Goal: Navigation & Orientation: Understand site structure

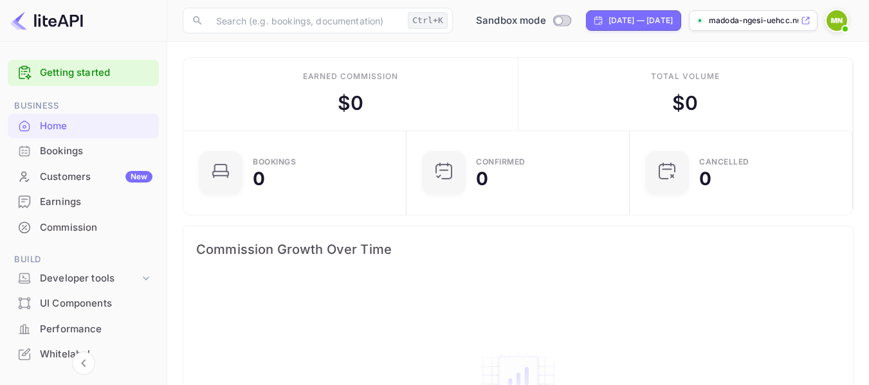
click at [65, 160] on div "Bookings" at bounding box center [83, 151] width 151 height 25
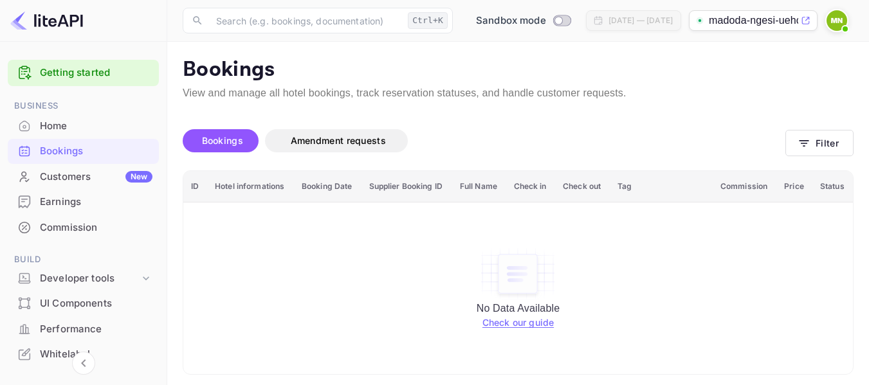
scroll to position [5, 0]
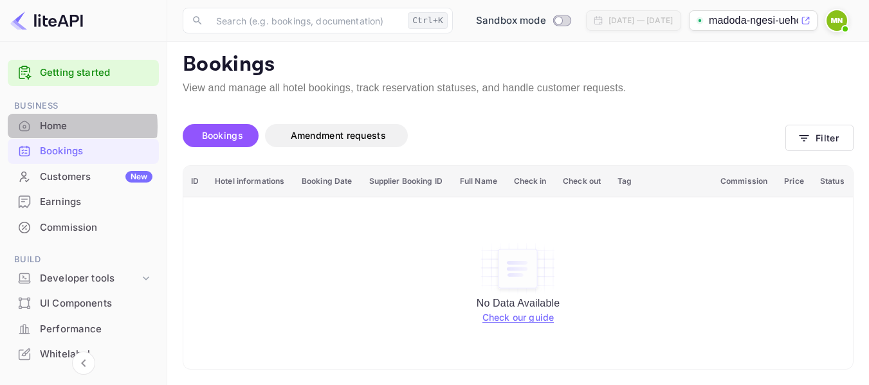
click at [59, 126] on div "Home" at bounding box center [96, 126] width 113 height 15
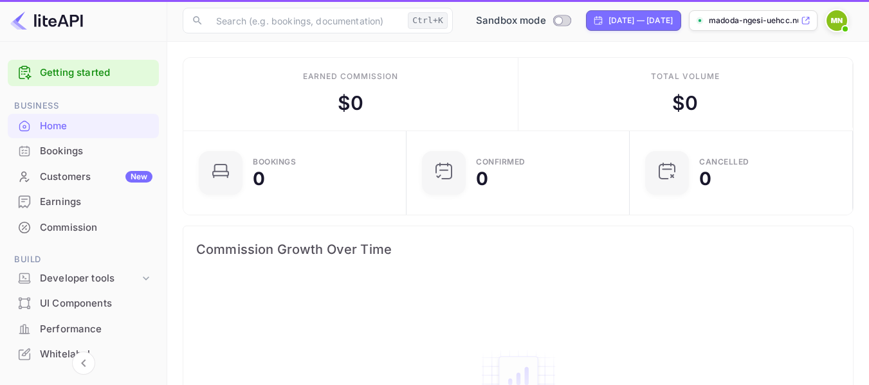
click at [68, 203] on div "Earnings" at bounding box center [96, 202] width 113 height 15
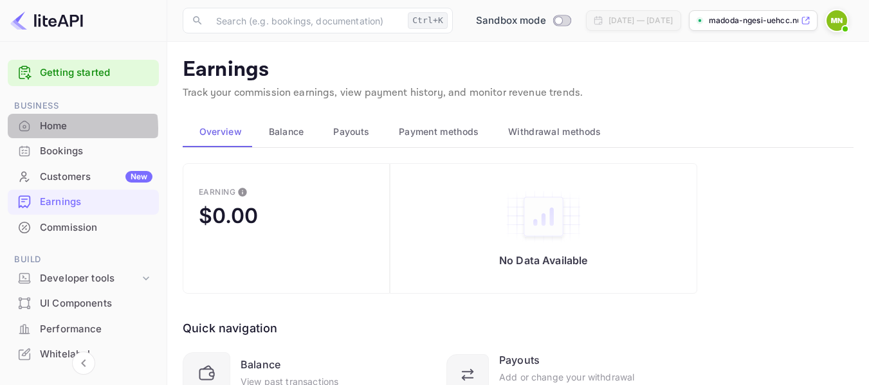
click at [57, 128] on div "Home" at bounding box center [96, 126] width 113 height 15
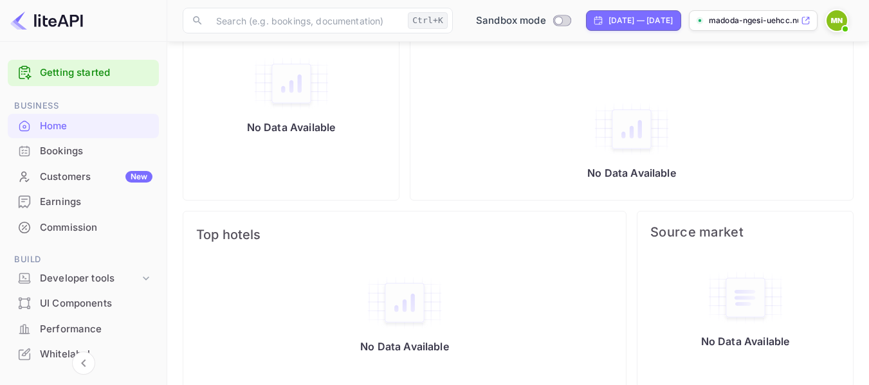
scroll to position [598, 0]
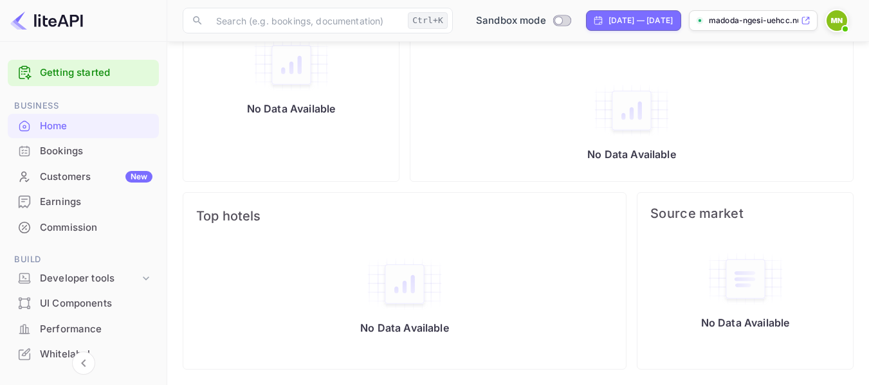
click at [62, 354] on div "Whitelabel" at bounding box center [96, 354] width 113 height 15
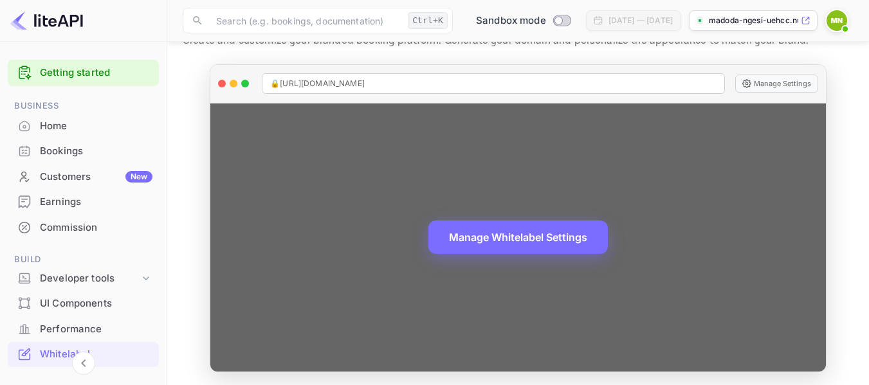
scroll to position [55, 0]
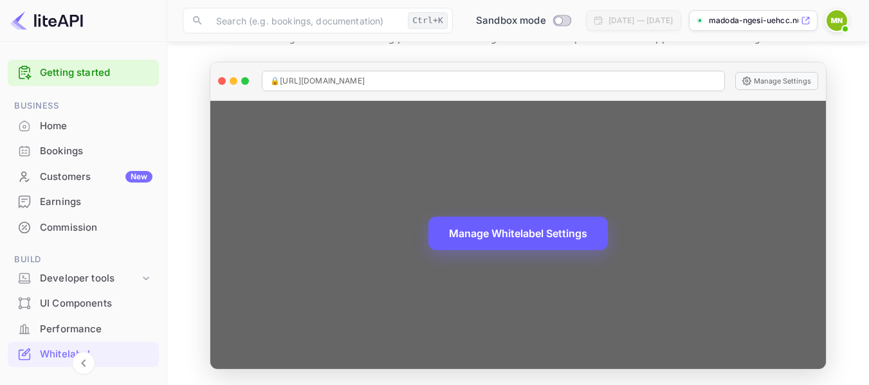
click at [535, 241] on button "Manage Whitelabel Settings" at bounding box center [517, 233] width 179 height 33
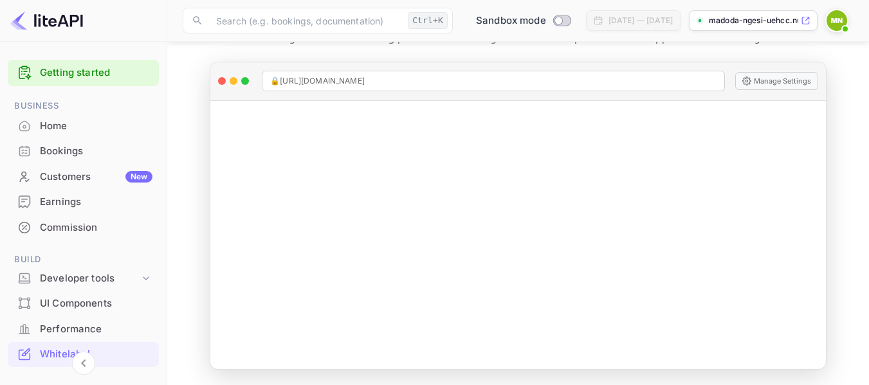
scroll to position [235, 0]
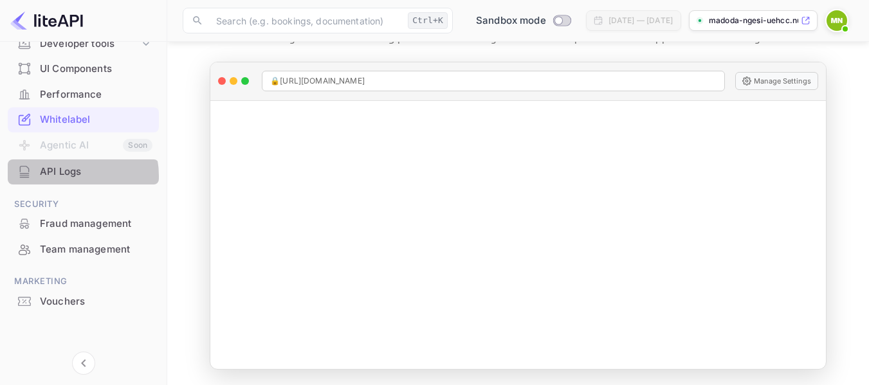
click at [67, 176] on div "API Logs" at bounding box center [96, 172] width 113 height 15
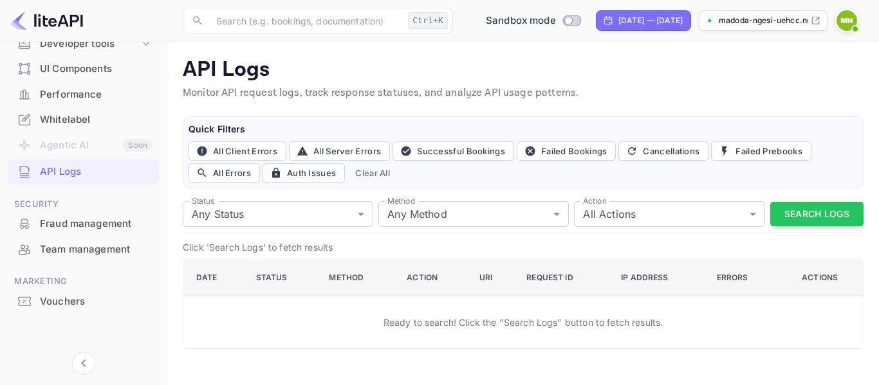
click at [69, 16] on img at bounding box center [46, 20] width 73 height 21
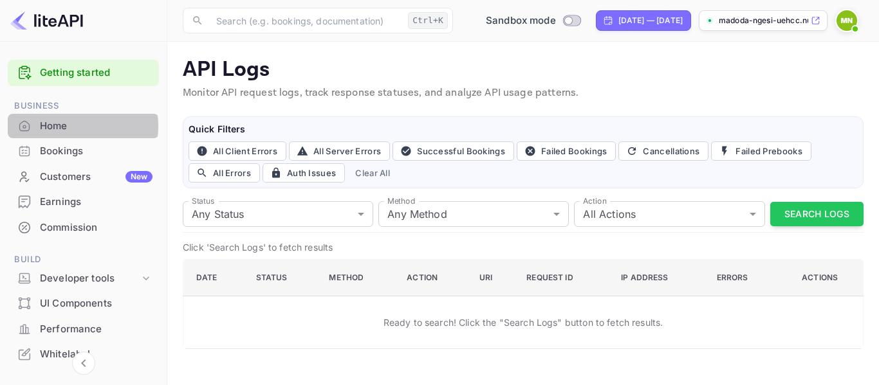
click at [64, 126] on div "Home" at bounding box center [96, 126] width 113 height 15
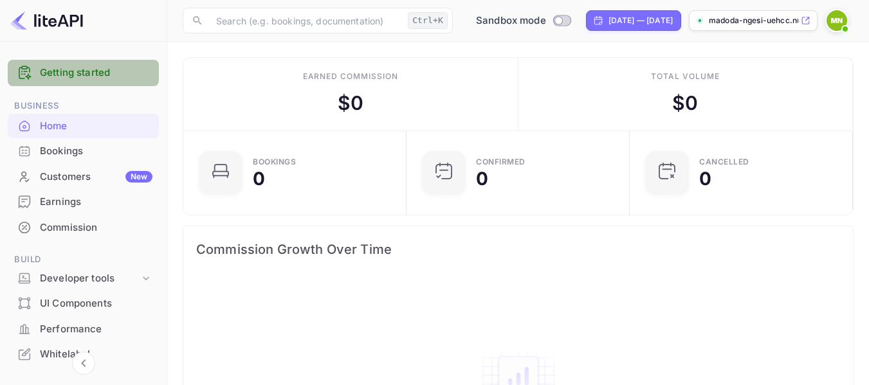
click at [113, 61] on div "Getting started" at bounding box center [83, 73] width 151 height 26
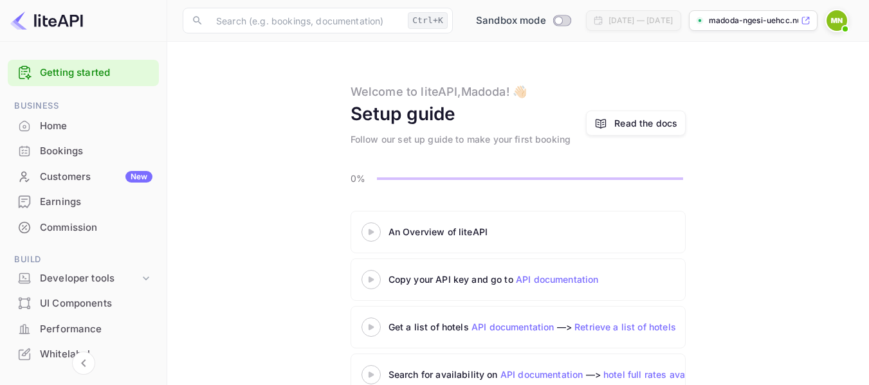
scroll to position [127, 0]
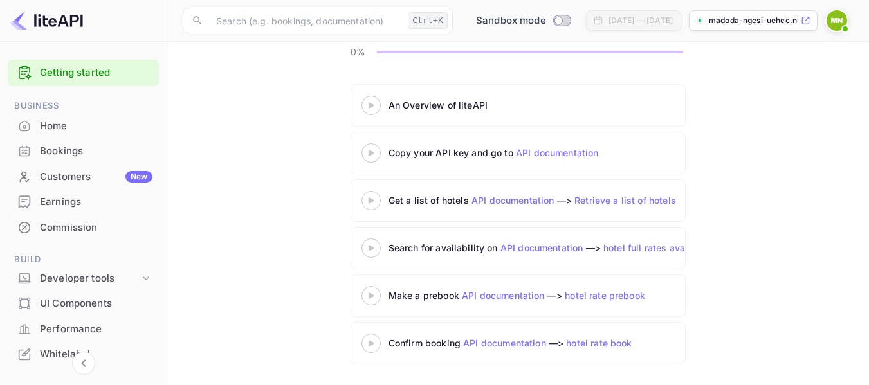
click at [375, 104] on icon at bounding box center [371, 105] width 45 height 6
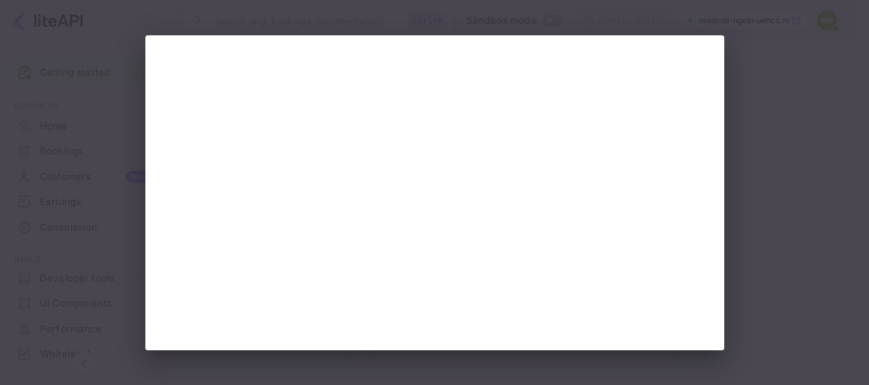
scroll to position [62, 0]
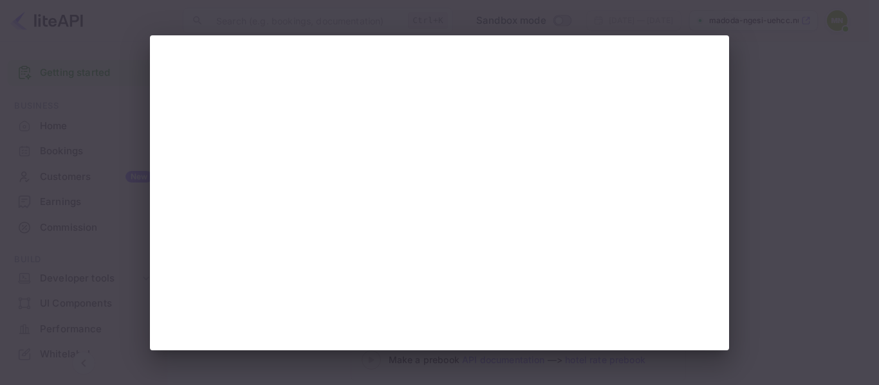
click at [768, 247] on div at bounding box center [439, 192] width 879 height 385
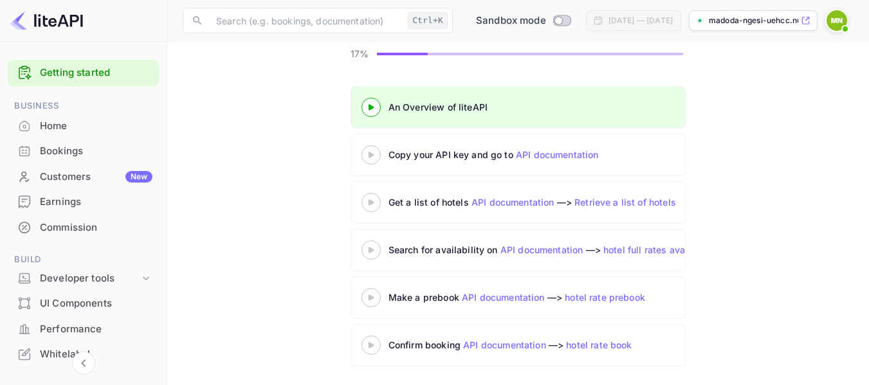
scroll to position [127, 0]
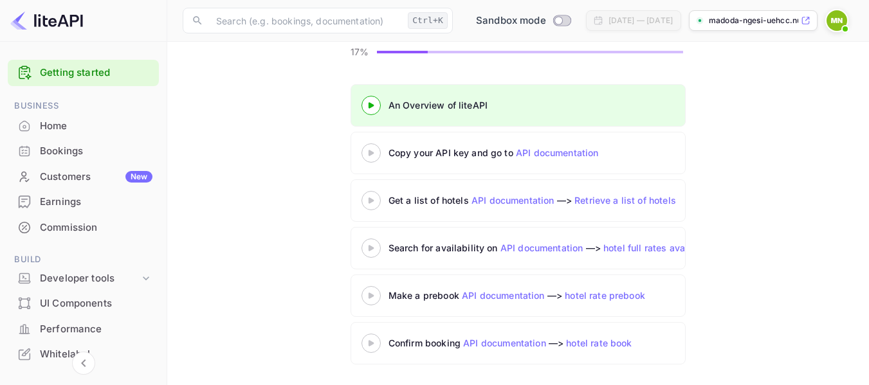
click at [375, 342] on icon at bounding box center [371, 343] width 45 height 6
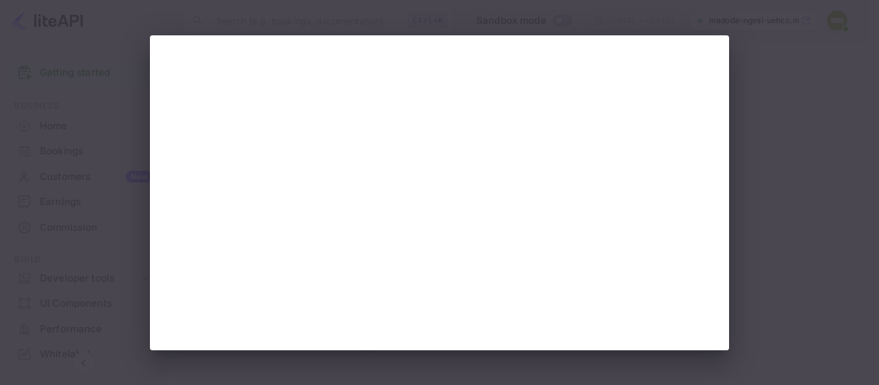
click at [125, 134] on div at bounding box center [439, 192] width 879 height 385
